Goal: Task Accomplishment & Management: Manage account settings

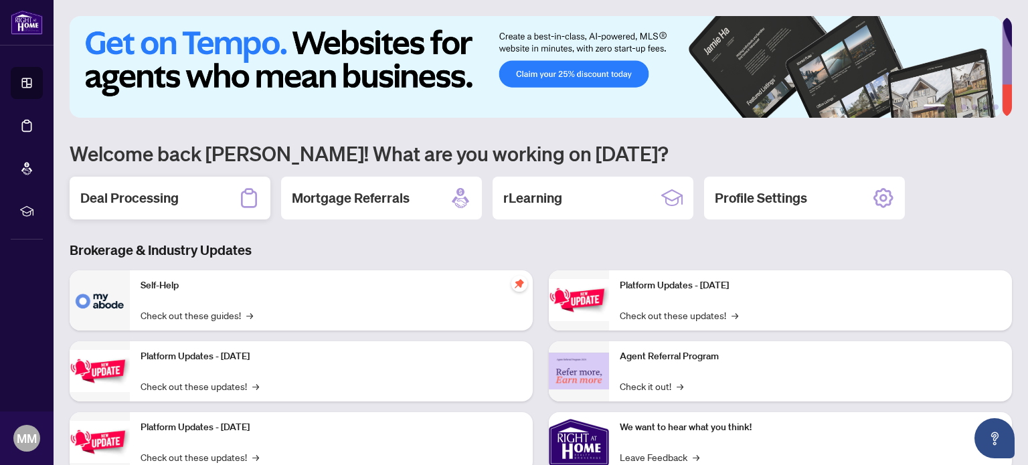
click at [208, 194] on div "Deal Processing" at bounding box center [170, 198] width 201 height 43
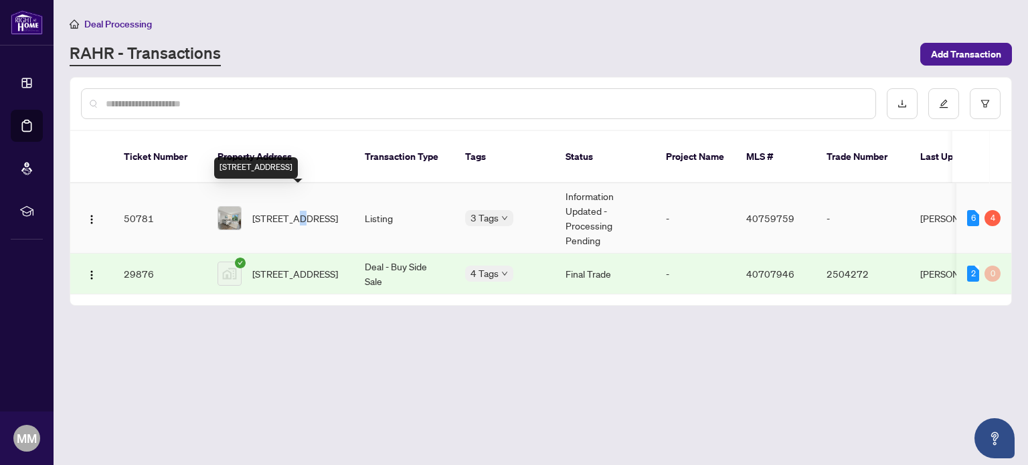
click at [300, 211] on span "[STREET_ADDRESS]" at bounding box center [295, 218] width 86 height 15
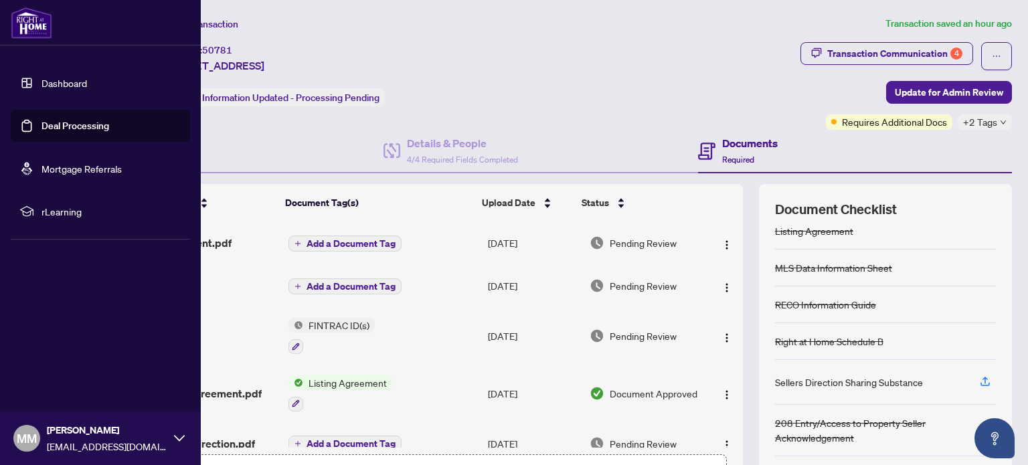
click at [41, 79] on link "Dashboard" at bounding box center [64, 83] width 46 height 12
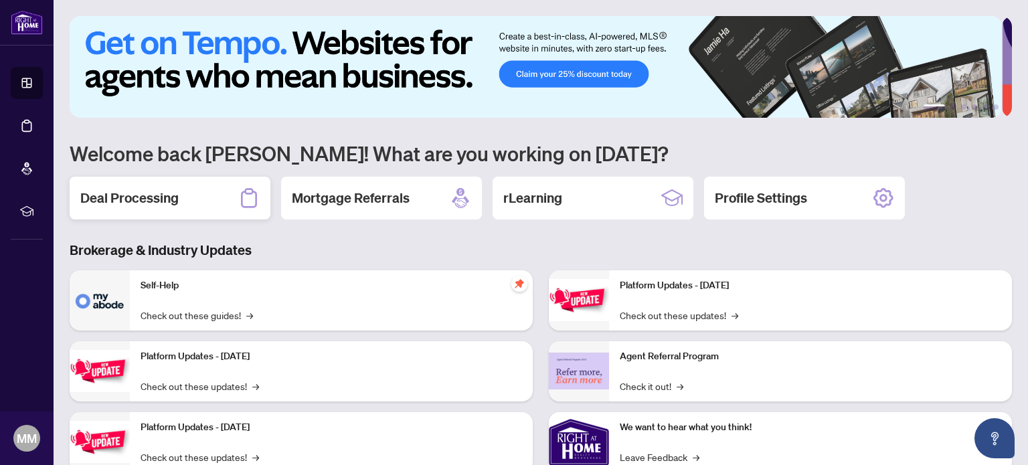
click at [223, 196] on div "Deal Processing" at bounding box center [170, 198] width 201 height 43
